Goal: Task Accomplishment & Management: Manage account settings

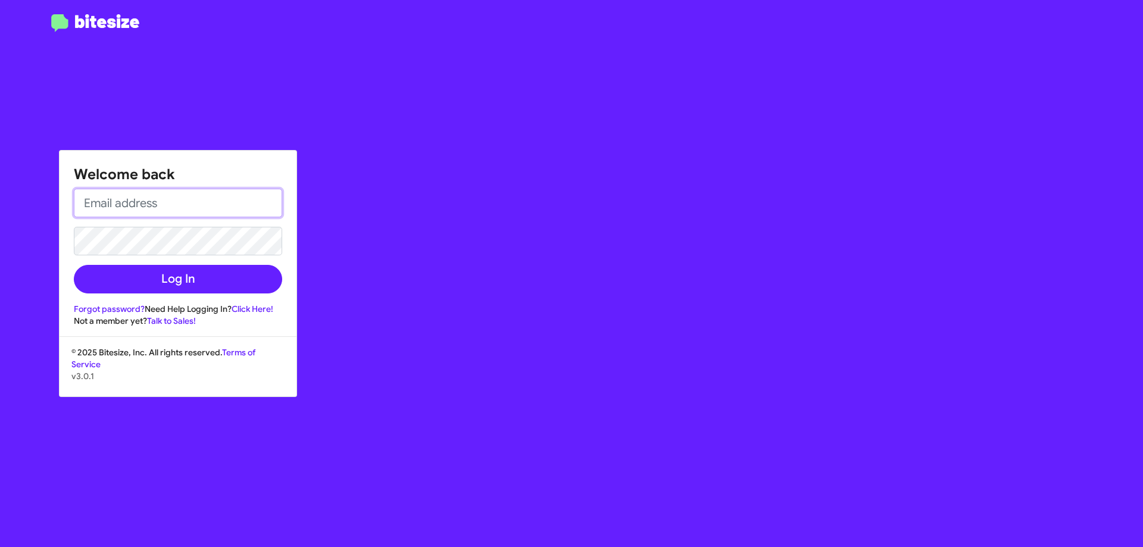
click at [206, 199] on input "email" at bounding box center [178, 203] width 208 height 29
click at [205, 200] on input "SJACKSON" at bounding box center [178, 203] width 208 height 29
type input "[EMAIL_ADDRESS][DOMAIN_NAME]"
click at [74, 265] on button "Log In" at bounding box center [178, 279] width 208 height 29
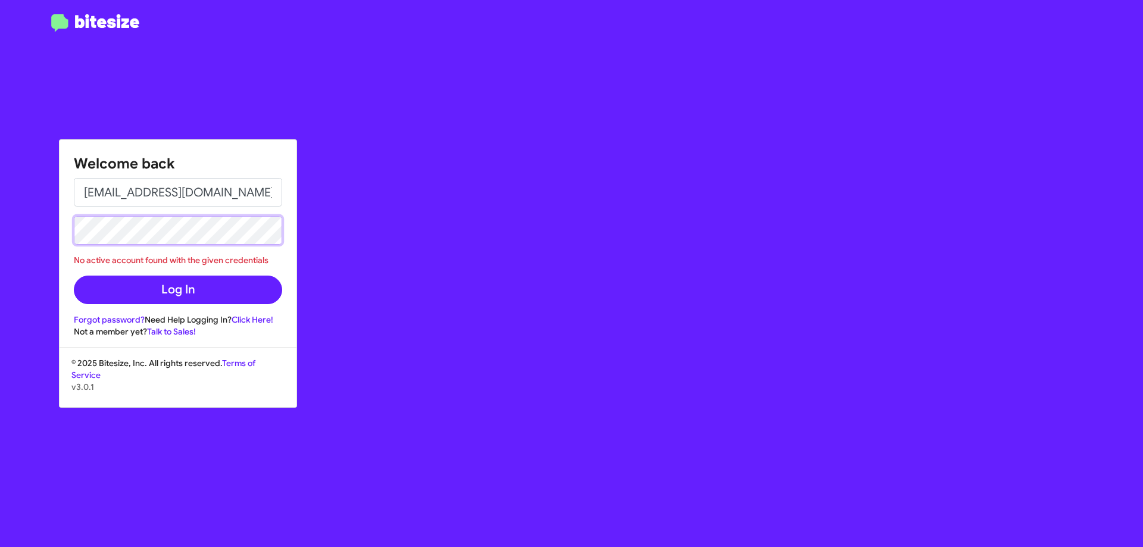
click at [63, 215] on div "Welcome back [EMAIL_ADDRESS][DOMAIN_NAME] No active account found with the give…" at bounding box center [178, 239] width 237 height 198
click at [74, 276] on button "Log In" at bounding box center [178, 290] width 208 height 29
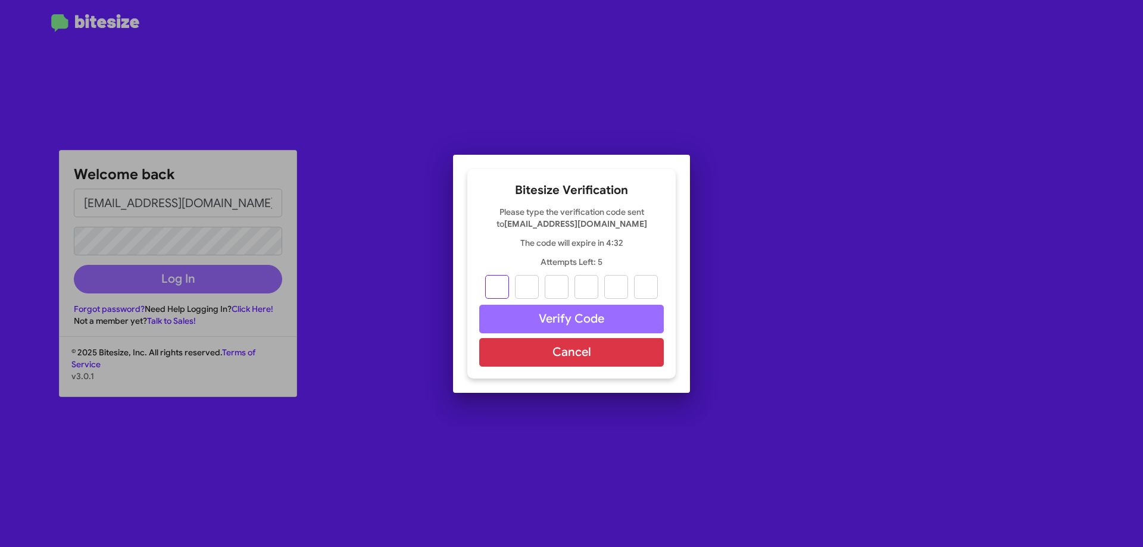
click at [493, 285] on input "text" at bounding box center [497, 287] width 24 height 24
type input "0"
type input "4"
type input "1"
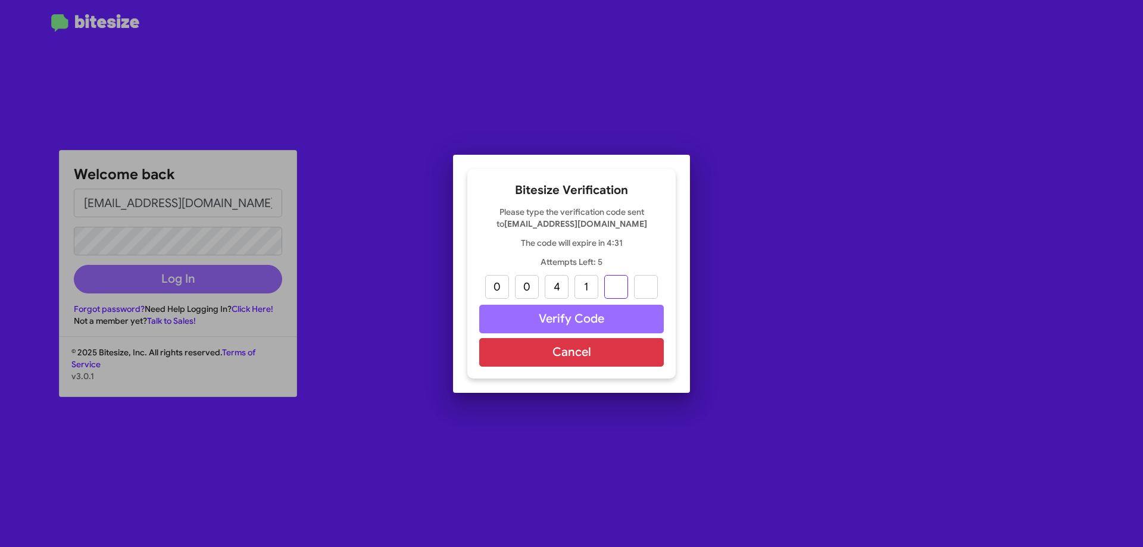
type input "0"
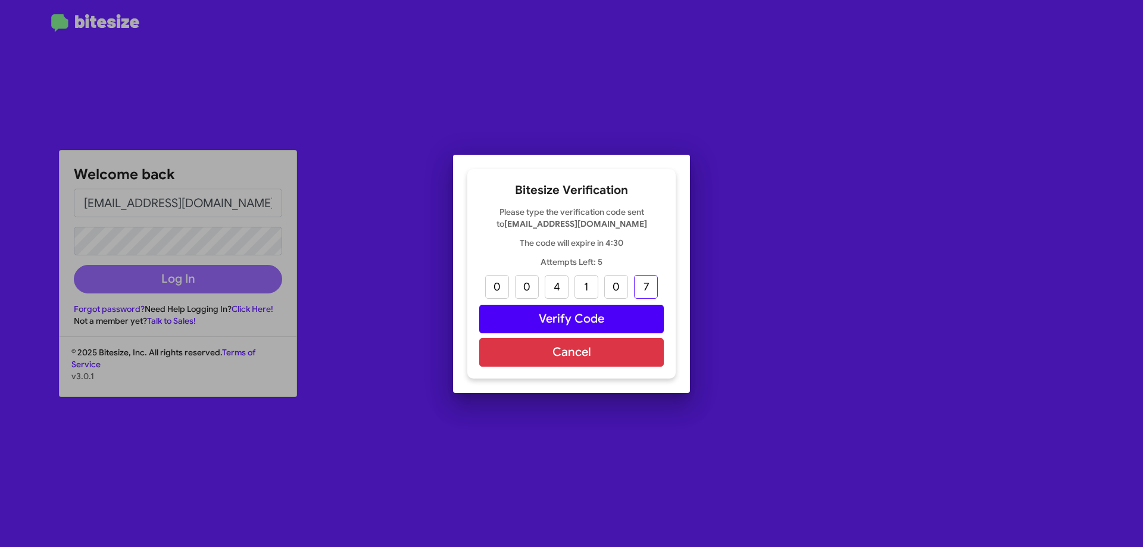
type input "7"
click at [573, 324] on button "Verify Code" at bounding box center [571, 319] width 185 height 29
